Goal: Task Accomplishment & Management: Complete application form

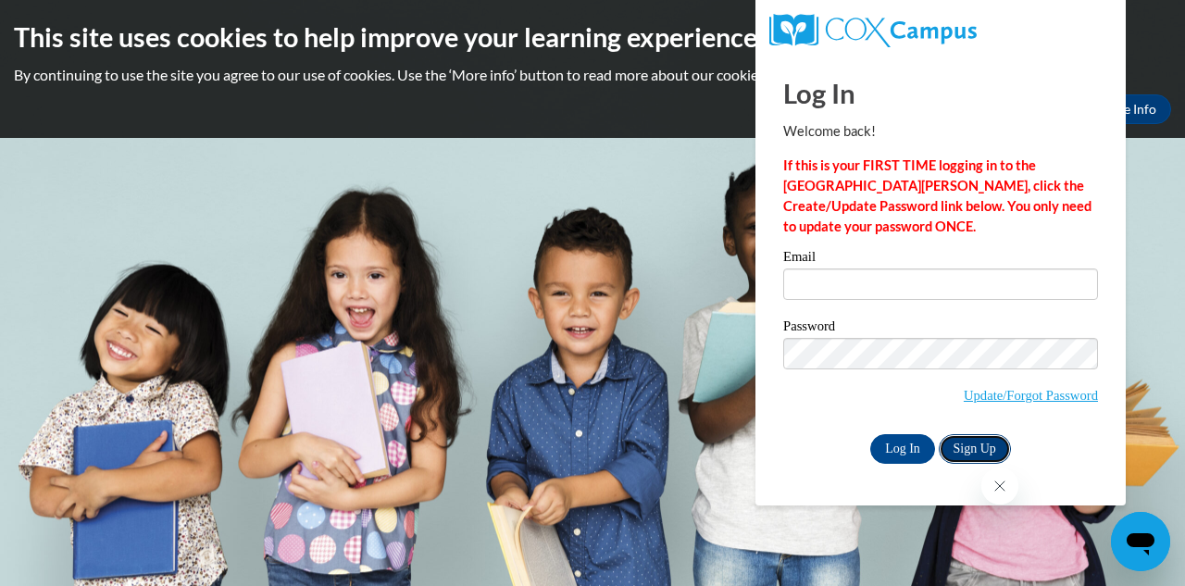
click at [988, 440] on link "Sign Up" at bounding box center [975, 449] width 72 height 30
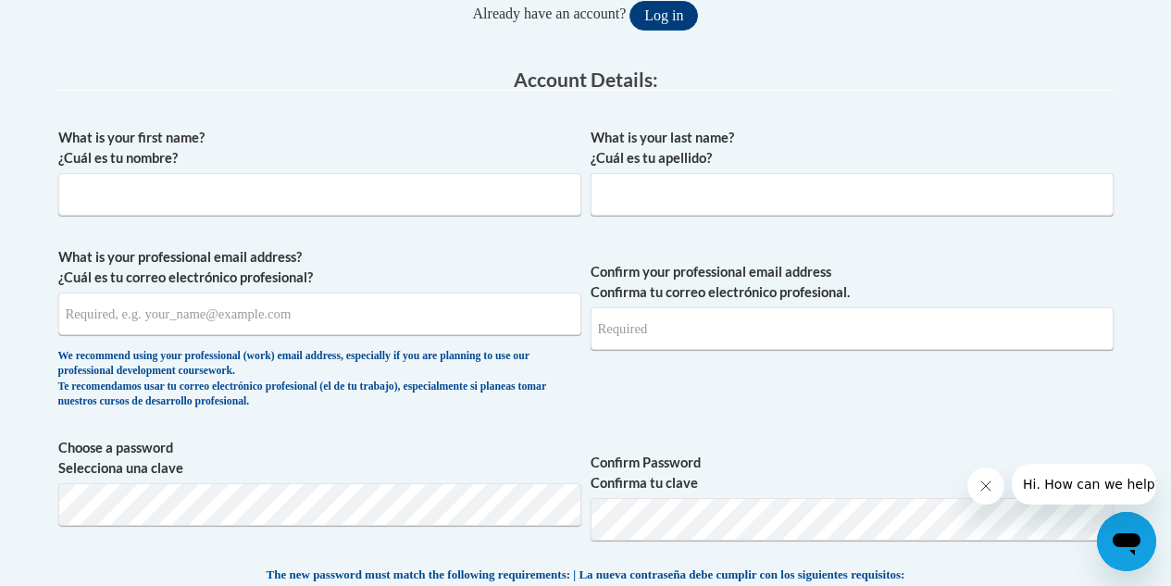
scroll to position [444, 0]
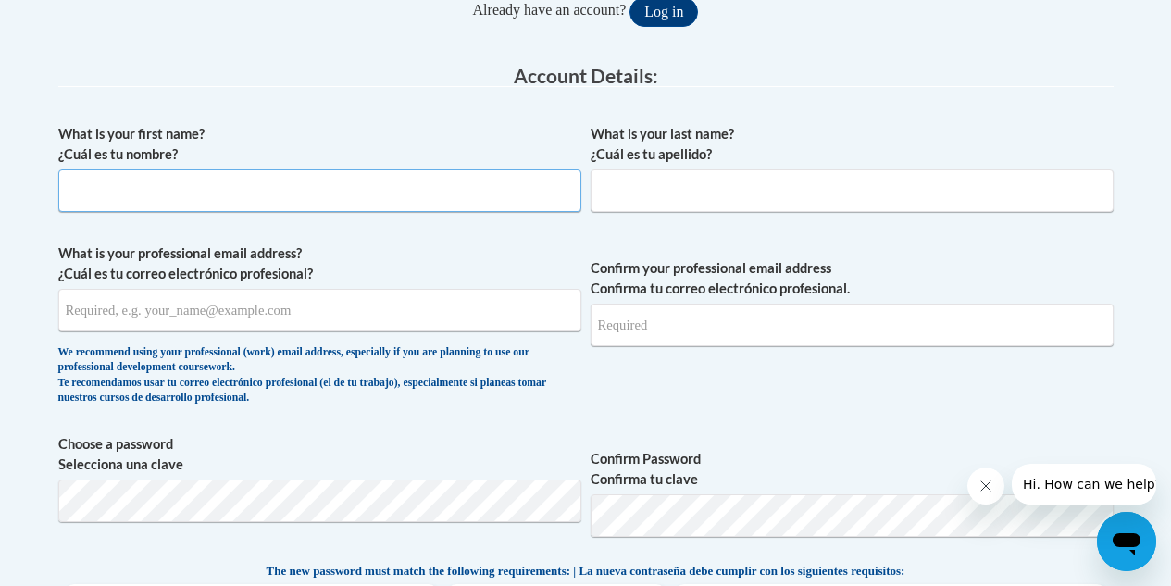
click at [426, 189] on input "What is your first name? ¿Cuál es tu nombre?" at bounding box center [319, 190] width 523 height 43
type input "Derralya"
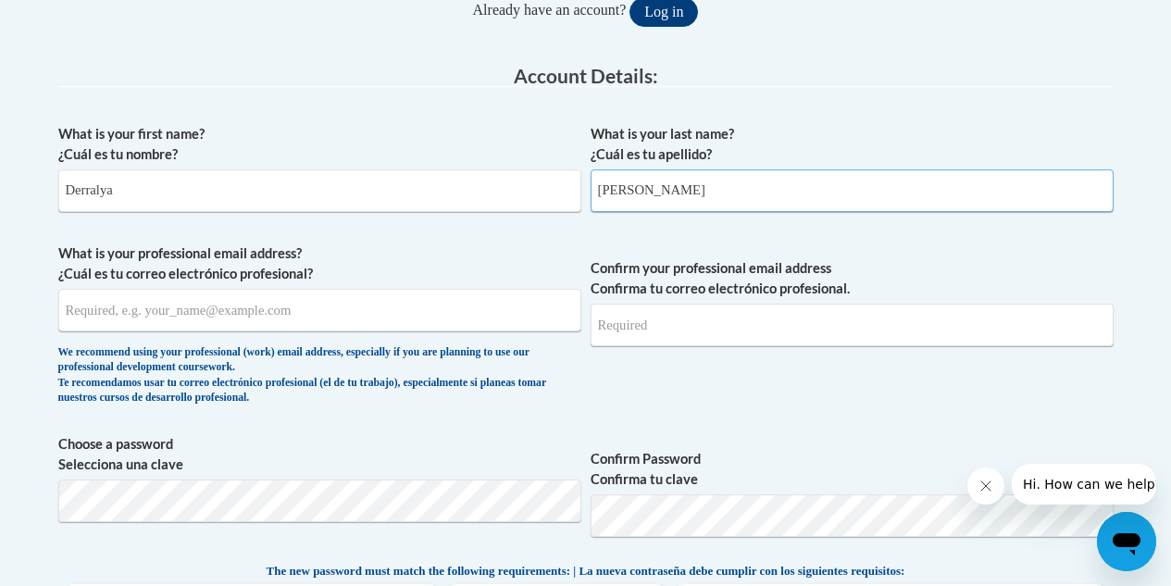
type input "[PERSON_NAME]"
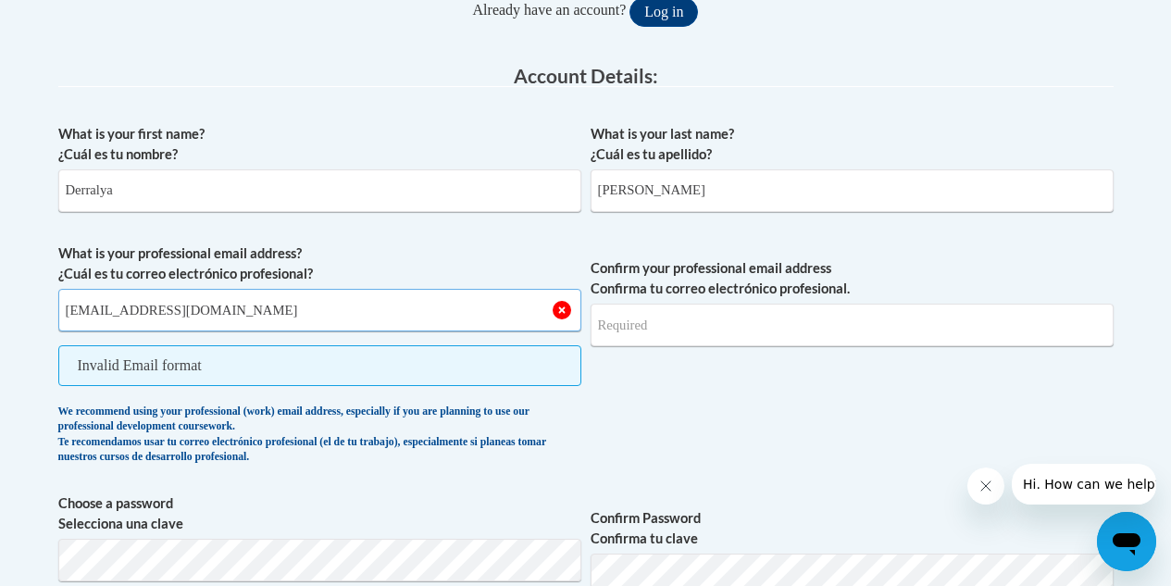
type input "[EMAIL_ADDRESS][DOMAIN_NAME]"
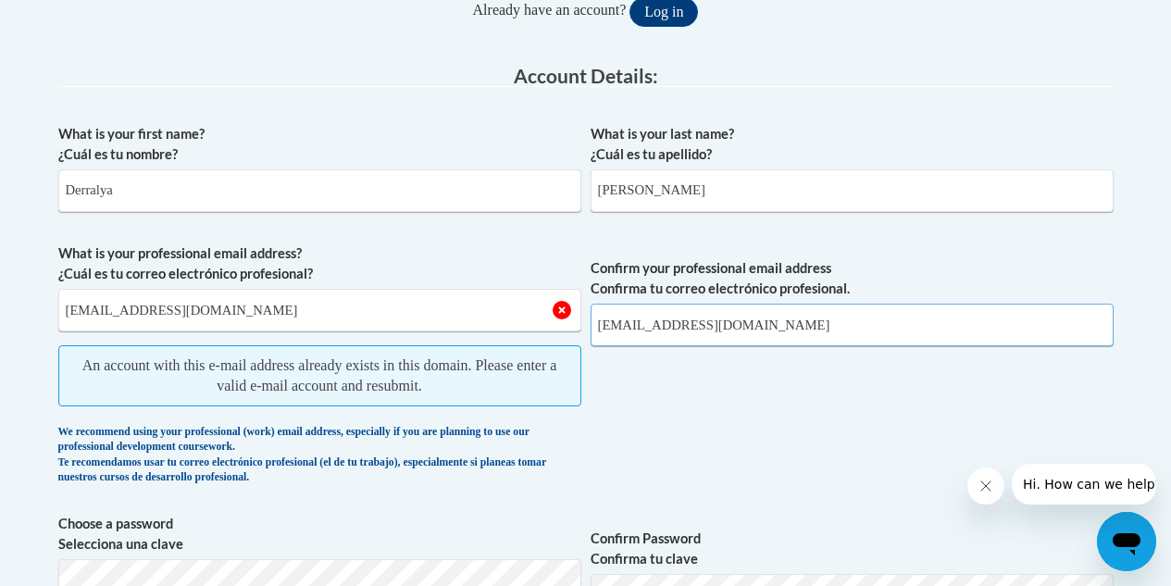
type input "[EMAIL_ADDRESS][DOMAIN_NAME]"
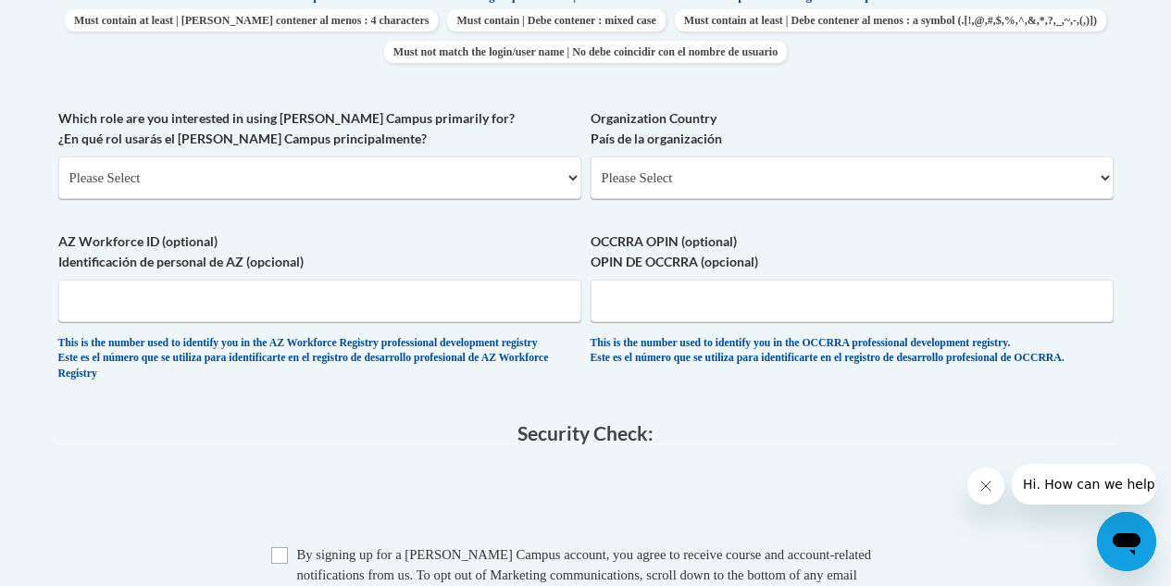
scroll to position [1076, 0]
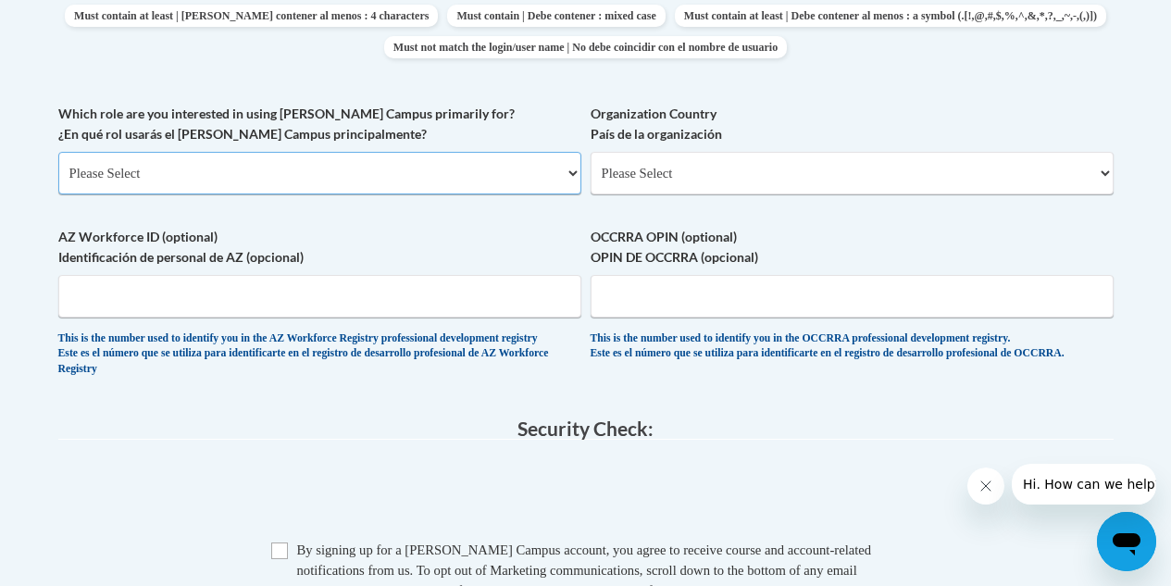
click at [526, 186] on select "Please Select College/University | Colegio/Universidad Community/Nonprofit Part…" at bounding box center [319, 173] width 523 height 43
select select "5a18ea06-2b54-4451-96f2-d152daf9eac5"
click at [58, 152] on select "Please Select College/University | Colegio/Universidad Community/Nonprofit Part…" at bounding box center [319, 173] width 523 height 43
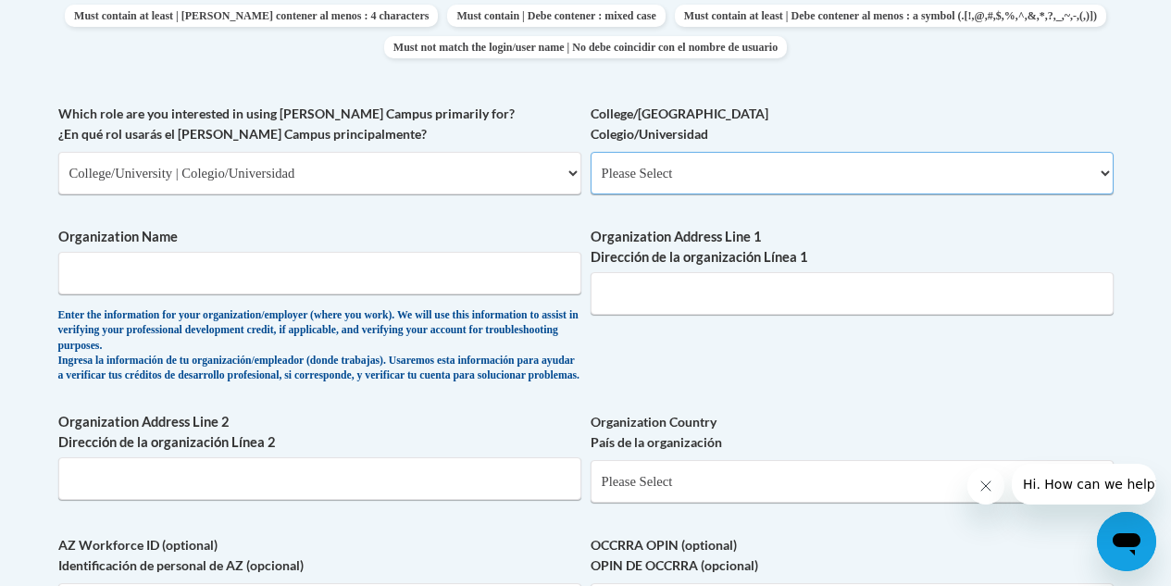
click at [758, 161] on select "Please Select College/University Staff | Empleado universitario College/Univers…" at bounding box center [852, 173] width 523 height 43
click at [854, 388] on div "What is your first name? ¿Cuál es tu nombre? Derralya What is your last name? ¿…" at bounding box center [585, 93] width 1055 height 1220
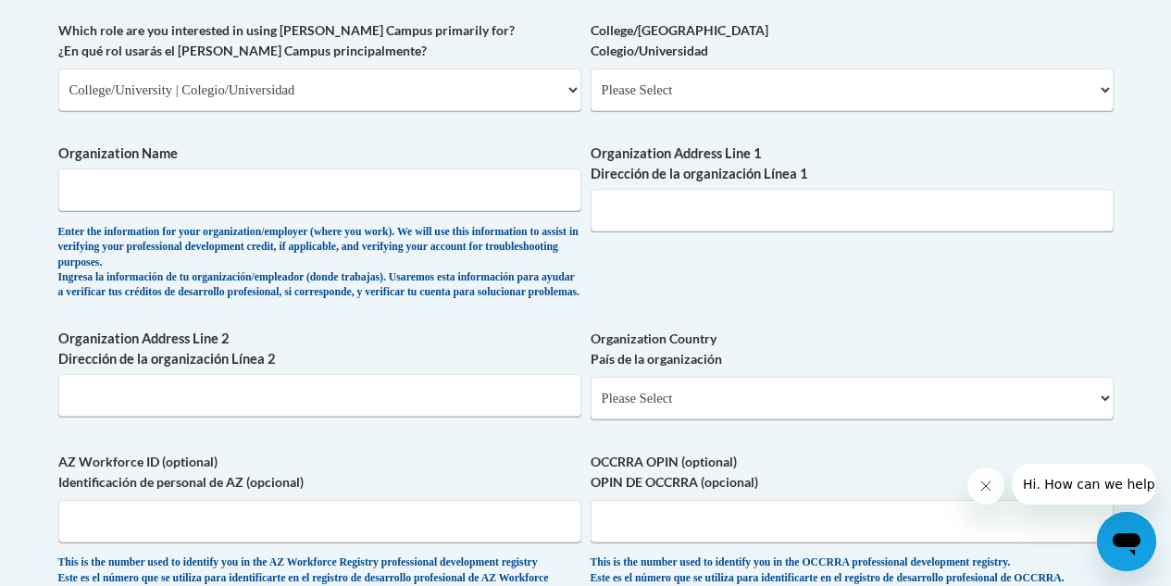
scroll to position [1168, 0]
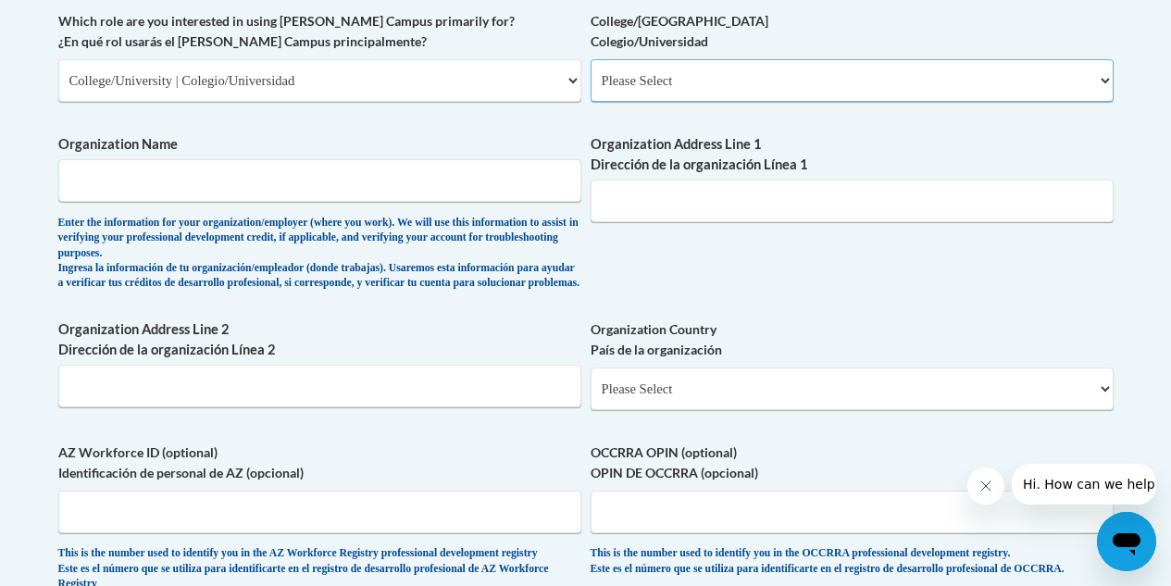
click at [912, 74] on select "Please Select College/University Staff | Empleado universitario College/Univers…" at bounding box center [852, 80] width 523 height 43
select select "99b32b07-cffc-426c-8bf6-0cd77760d84b"
click at [591, 59] on select "Please Select College/University Staff | Empleado universitario College/Univers…" at bounding box center [852, 80] width 523 height 43
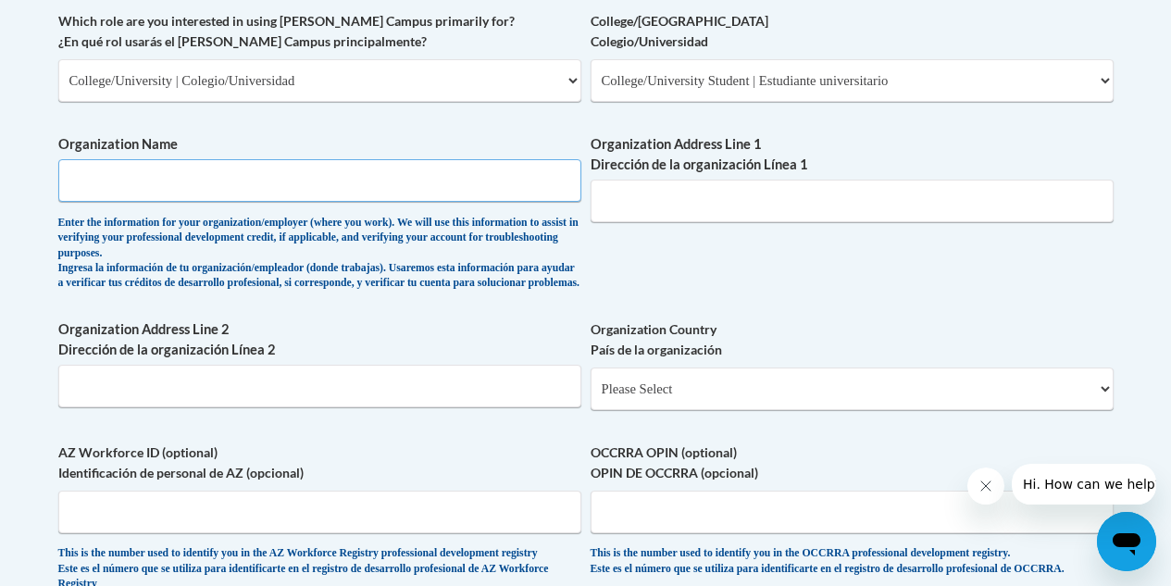
click at [487, 185] on input "Organization Name" at bounding box center [319, 180] width 523 height 43
type input "Southern Regional"
